Goal: Information Seeking & Learning: Learn about a topic

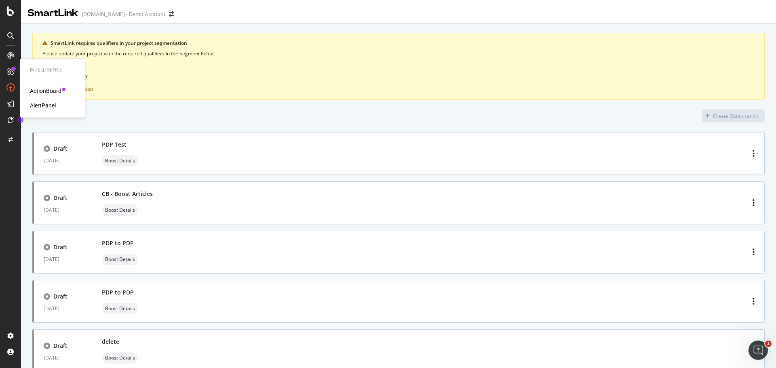
click at [49, 90] on div "ActionBoard" at bounding box center [46, 91] width 32 height 8
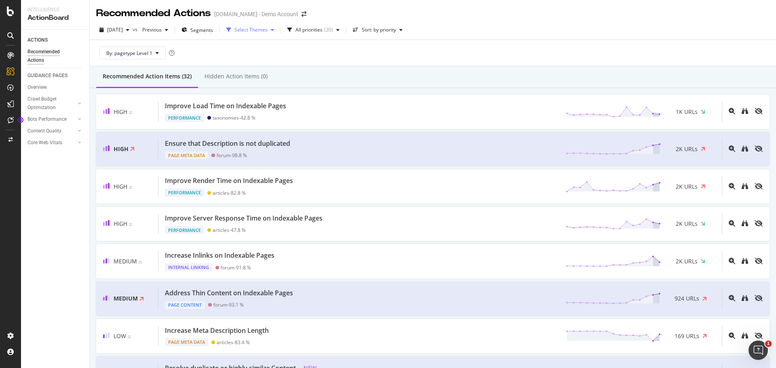
click at [274, 28] on icon "button" at bounding box center [272, 29] width 3 height 5
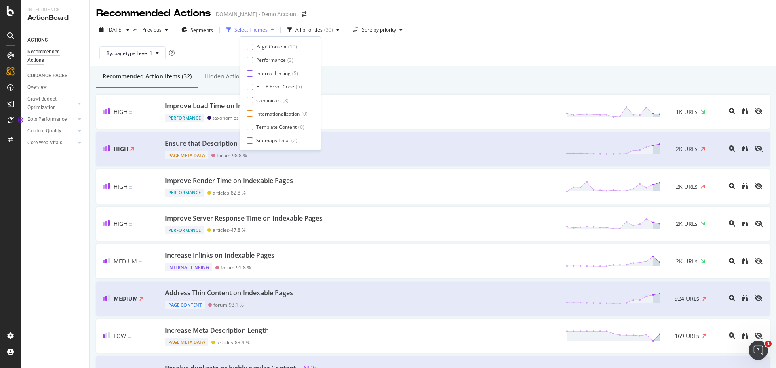
click at [274, 28] on icon "button" at bounding box center [272, 29] width 3 height 5
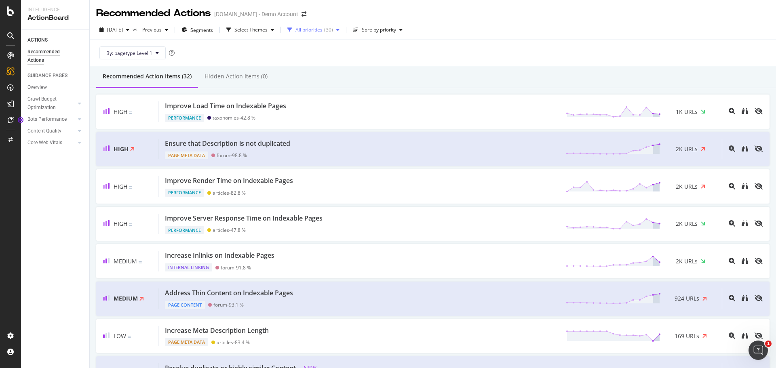
click at [322, 29] on div "All priorities" at bounding box center [308, 29] width 27 height 5
click at [396, 31] on div "Sort: by priority" at bounding box center [379, 29] width 34 height 5
click at [13, 9] on icon at bounding box center [10, 11] width 7 height 10
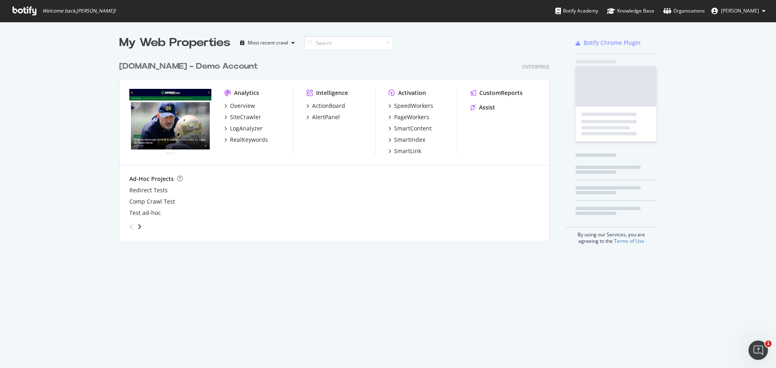
scroll to position [362, 764]
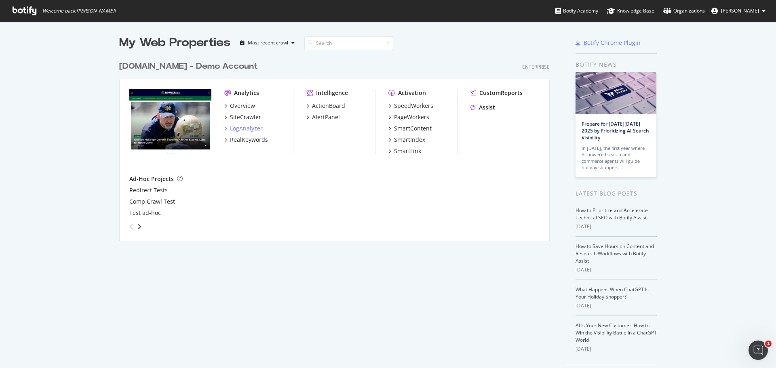
click at [243, 127] on div "LogAnalyzer" at bounding box center [246, 128] width 33 height 8
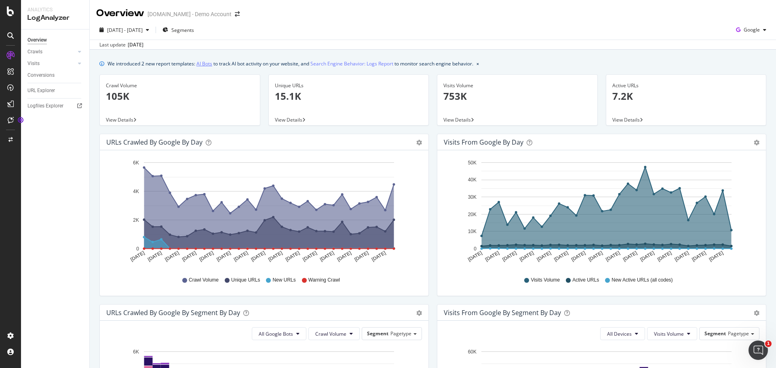
click at [206, 65] on link "AI Bots" at bounding box center [204, 63] width 16 height 8
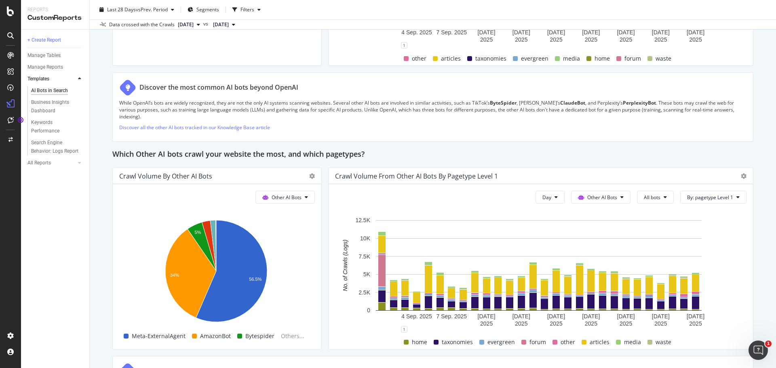
scroll to position [1091, 0]
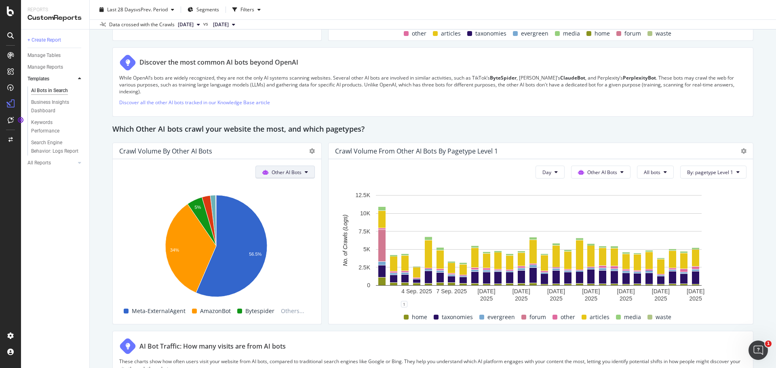
click at [301, 175] on button "Other AI Bots" at bounding box center [284, 172] width 59 height 13
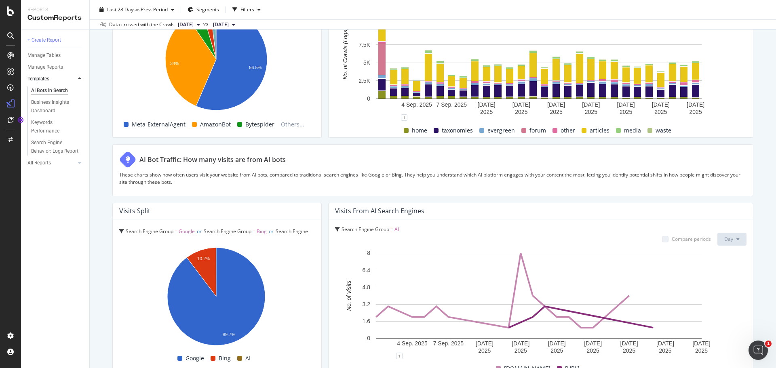
scroll to position [1103, 0]
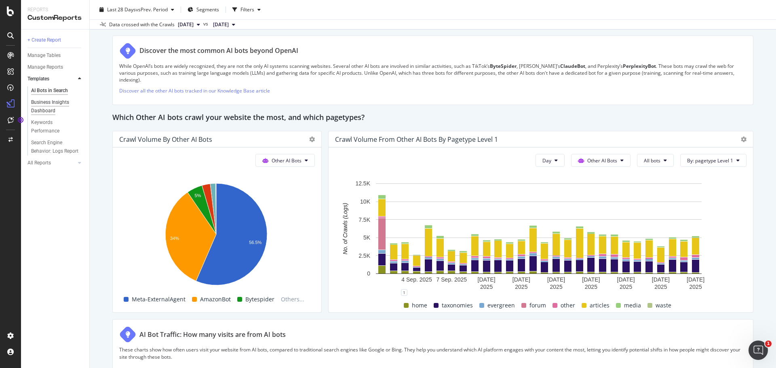
click at [56, 101] on div "Business Insights Dashboard" at bounding box center [54, 106] width 46 height 17
